Goal: Find specific page/section: Find specific page/section

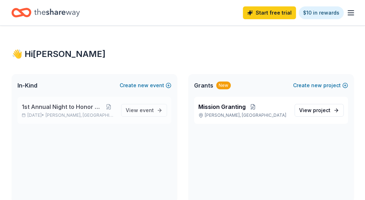
click at [53, 107] on span "1st Annual Night to Honor Gala" at bounding box center [62, 107] width 81 height 9
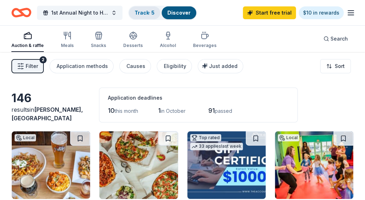
click at [145, 12] on link "Track · 5" at bounding box center [145, 13] width 20 height 6
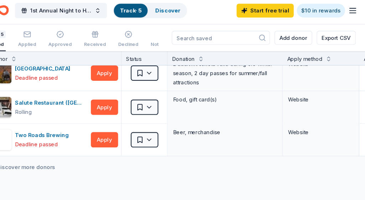
scroll to position [72, 0]
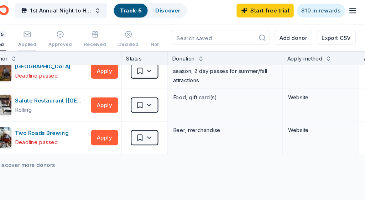
click at [50, 37] on rect "button" at bounding box center [48, 34] width 6 height 5
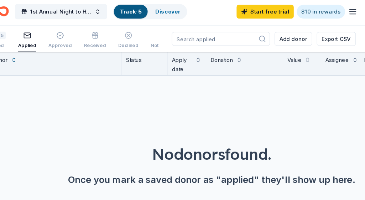
scroll to position [2, 0]
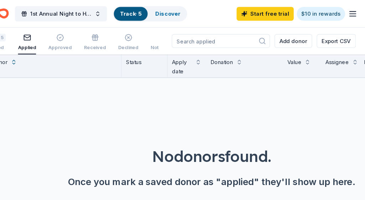
click at [351, 13] on line "button" at bounding box center [351, 13] width 6 height 0
click at [65, 14] on span "1st Annual Night to Honor Gala" at bounding box center [79, 13] width 57 height 9
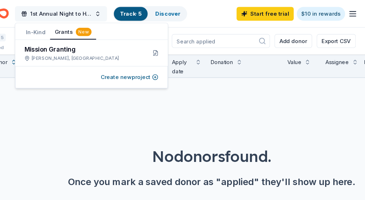
click at [94, 12] on span "1st Annual Night to Honor Gala" at bounding box center [79, 13] width 57 height 9
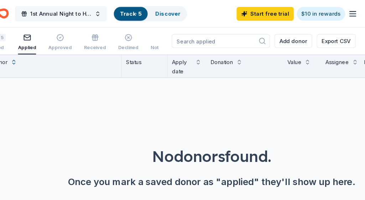
click at [94, 12] on span "1st Annual Night to Honor Gala" at bounding box center [79, 13] width 57 height 9
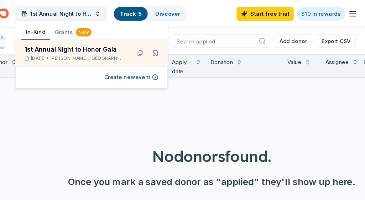
click at [115, 104] on div "No donors found. Once you mark a saved donor as "applied" they'll show up here." at bounding box center [219, 134] width 365 height 125
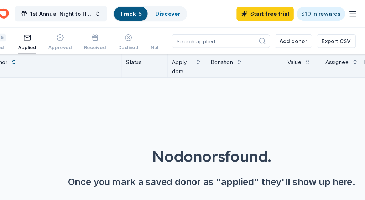
click at [350, 14] on icon "button" at bounding box center [351, 13] width 9 height 9
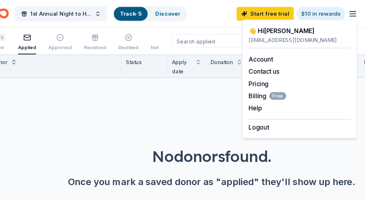
click at [350, 14] on icon "button" at bounding box center [351, 13] width 9 height 9
